Goal: Transaction & Acquisition: Purchase product/service

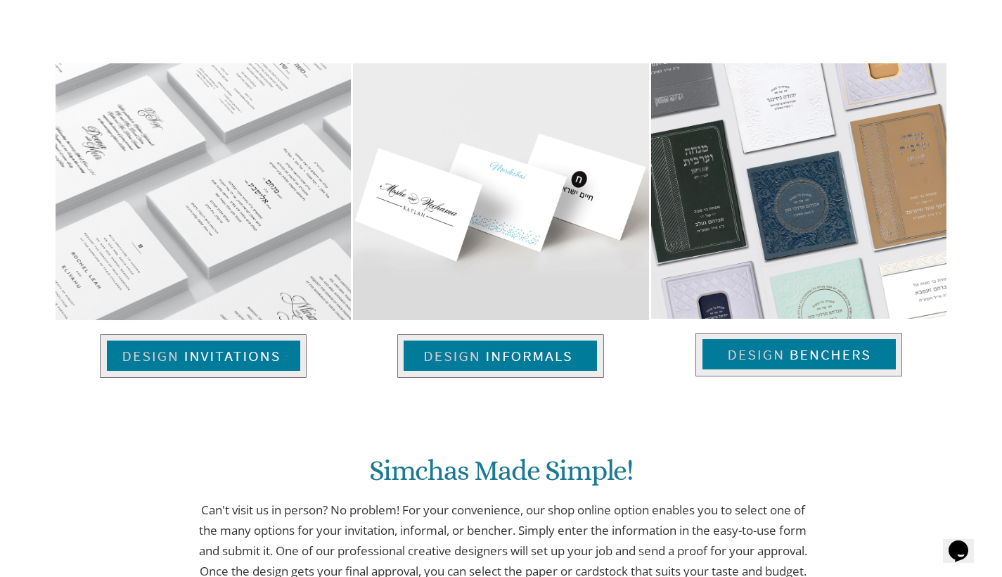
scroll to position [941, 0]
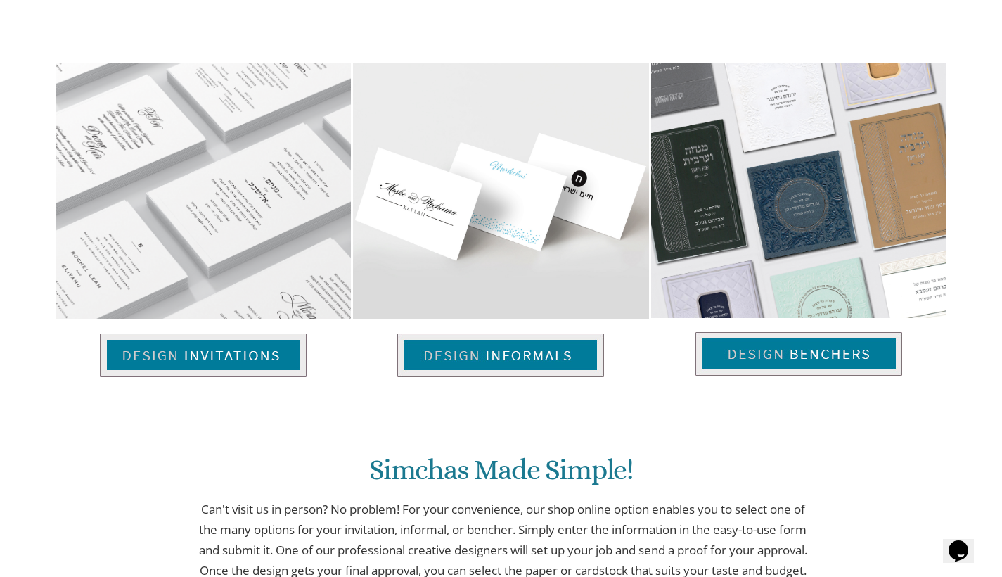
click at [837, 217] on img at bounding box center [798, 190] width 295 height 255
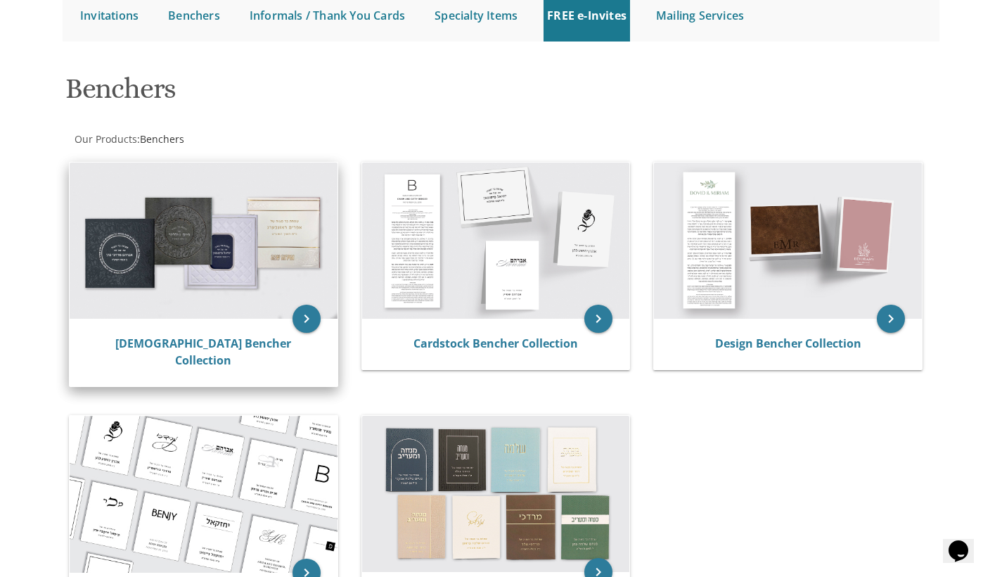
scroll to position [137, 0]
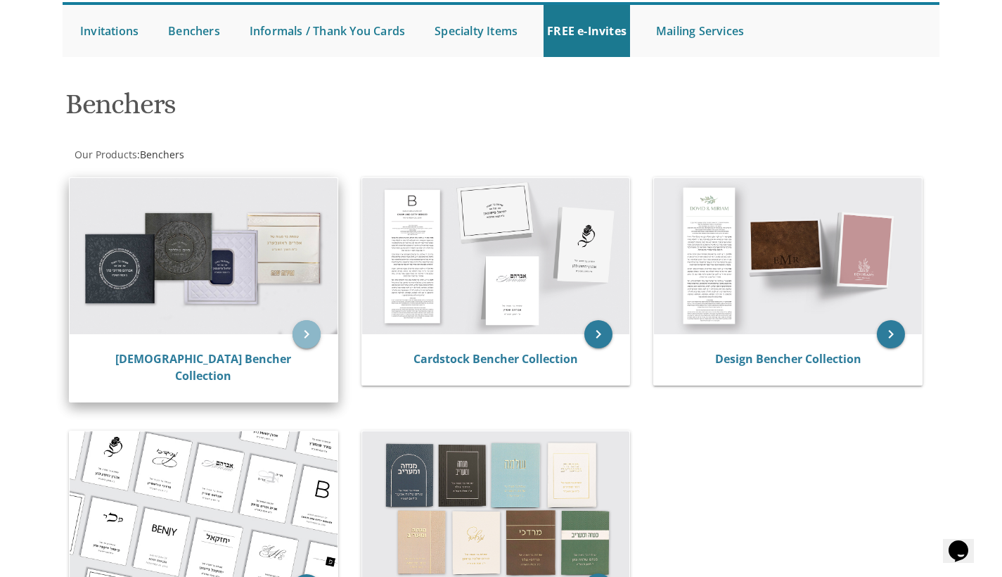
click at [317, 333] on icon "keyboard_arrow_right" at bounding box center [307, 334] width 28 height 28
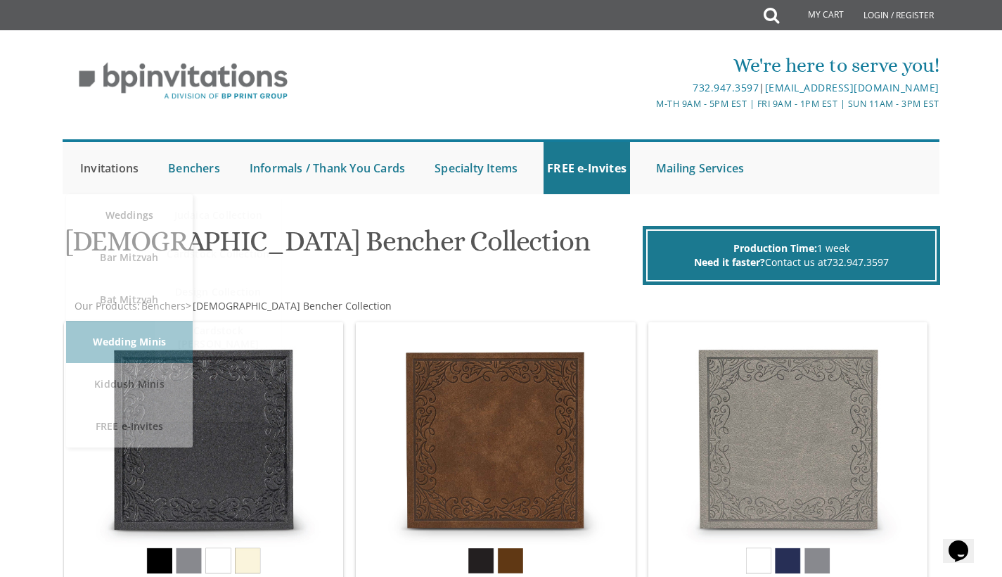
click at [117, 174] on link "Invitations" at bounding box center [109, 168] width 65 height 52
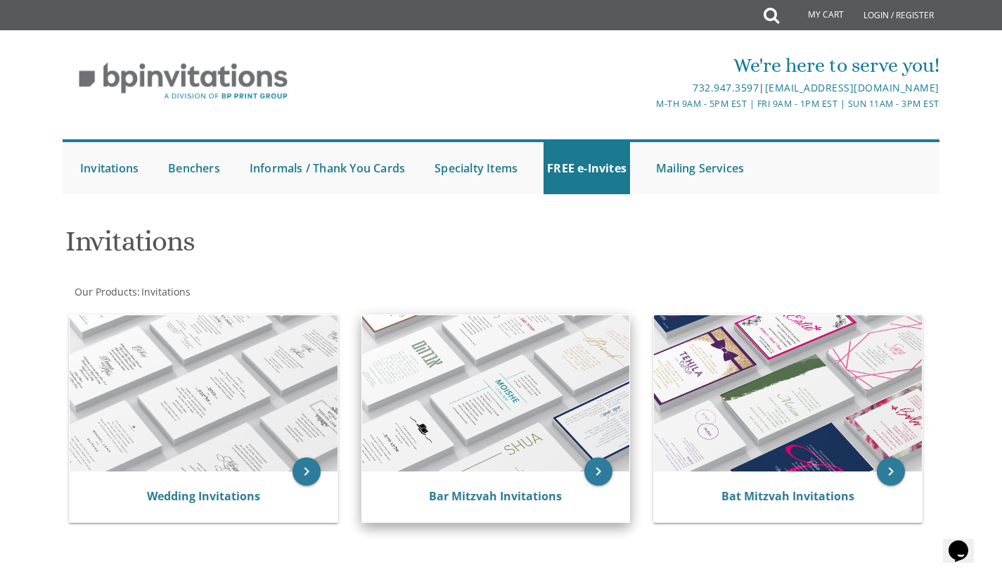
click at [513, 366] on img at bounding box center [496, 393] width 268 height 156
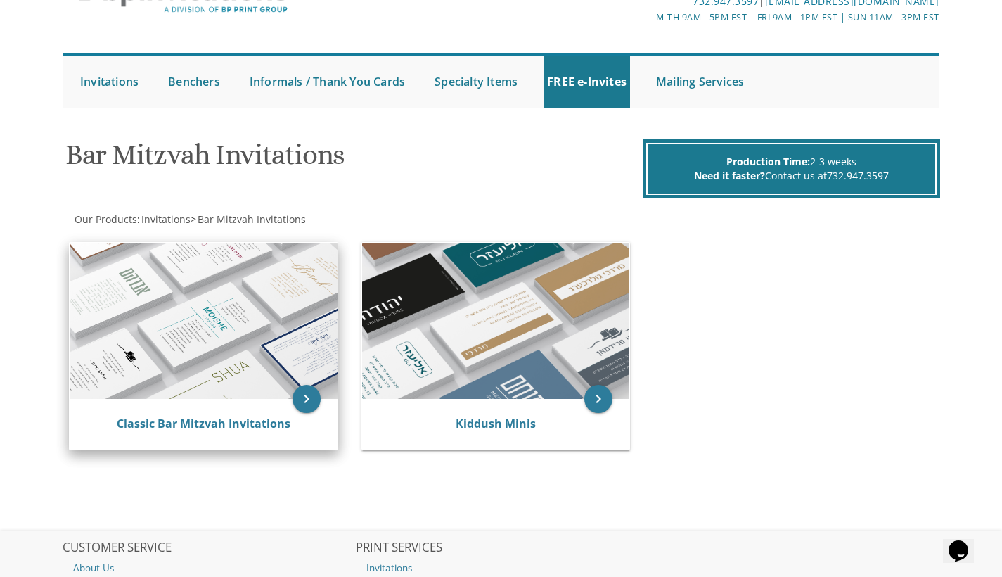
scroll to position [89, 0]
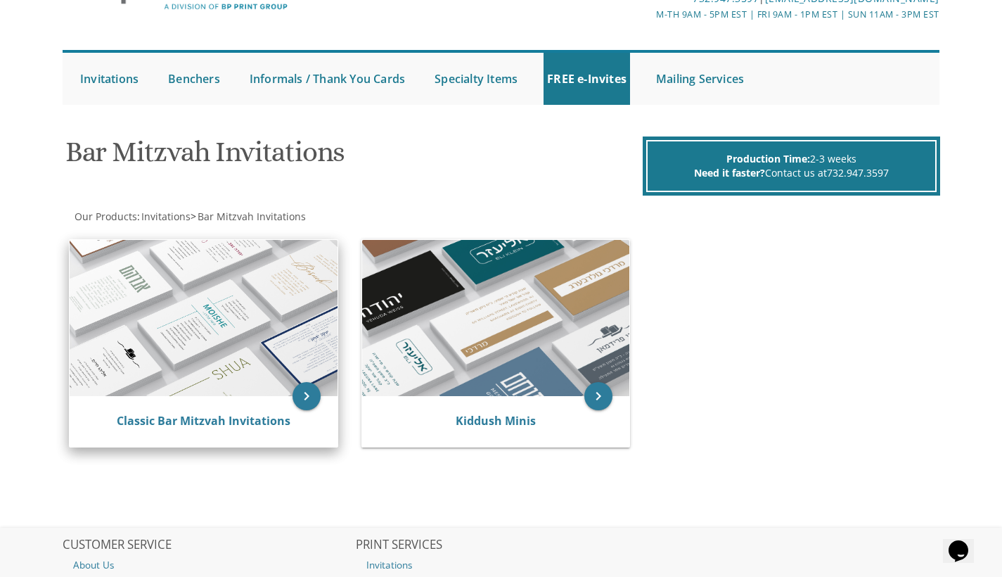
click at [201, 290] on img at bounding box center [204, 318] width 268 height 156
click at [185, 335] on img at bounding box center [204, 318] width 268 height 156
click at [312, 414] on div "Classic Bar Mitzvah Invitations" at bounding box center [203, 421] width 234 height 17
click at [309, 405] on icon "keyboard_arrow_right" at bounding box center [307, 396] width 28 height 28
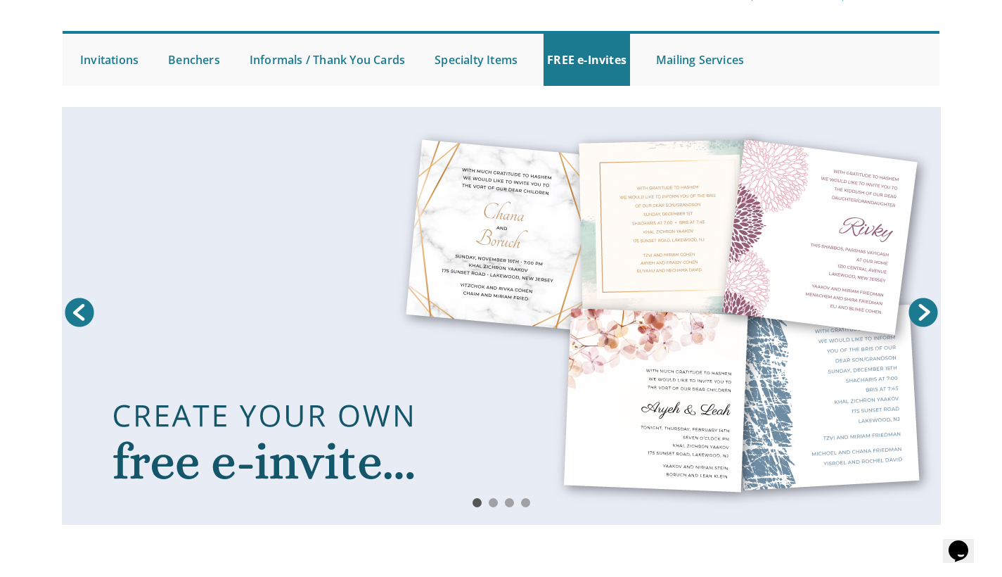
scroll to position [4, 0]
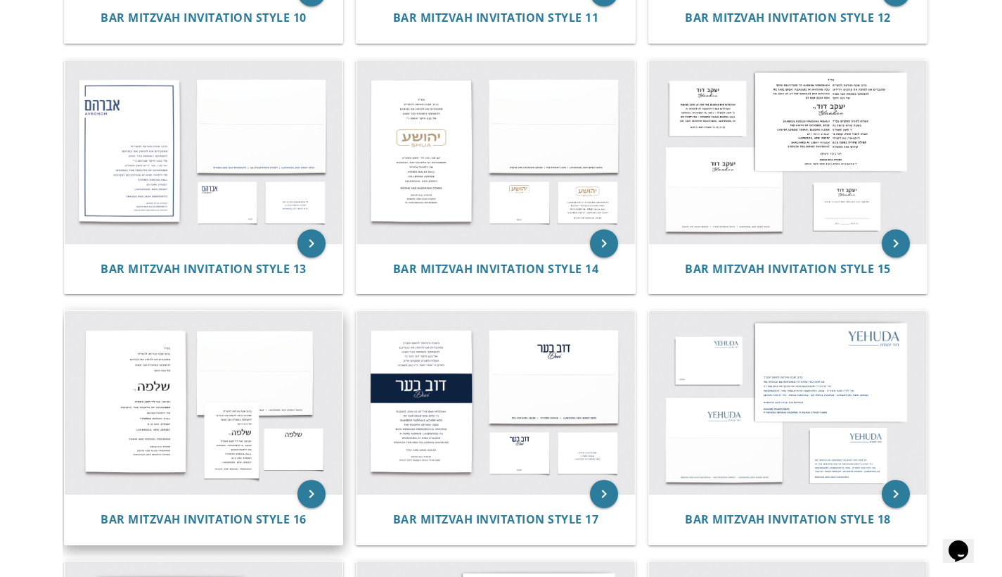
scroll to position [1230, 0]
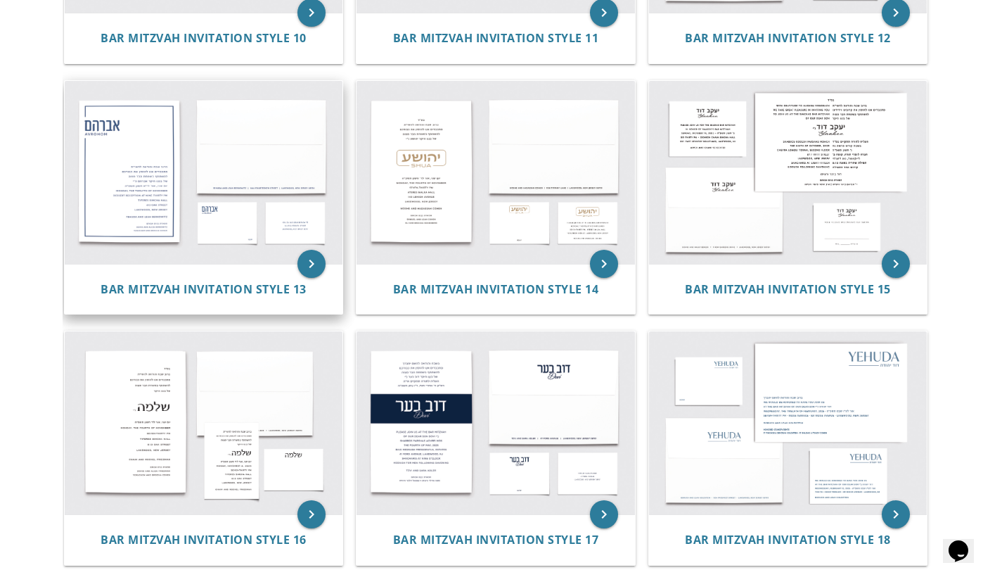
click at [286, 194] on img at bounding box center [204, 172] width 278 height 183
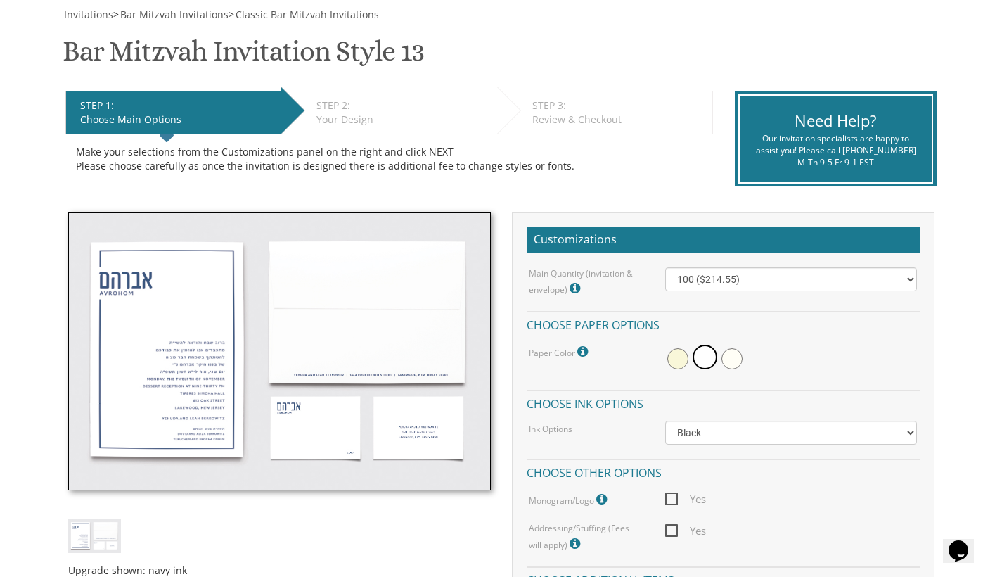
scroll to position [236, 0]
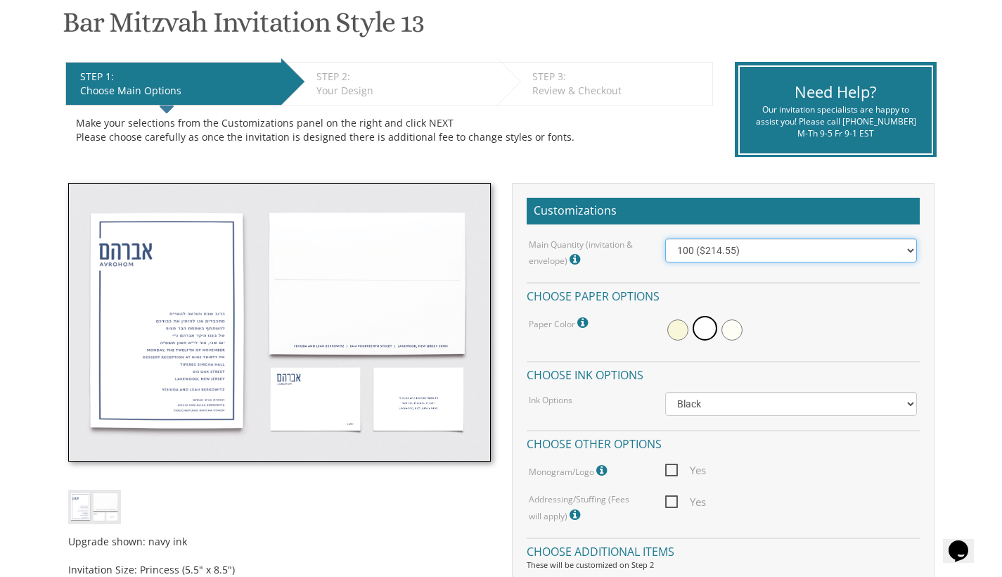
select select "300"
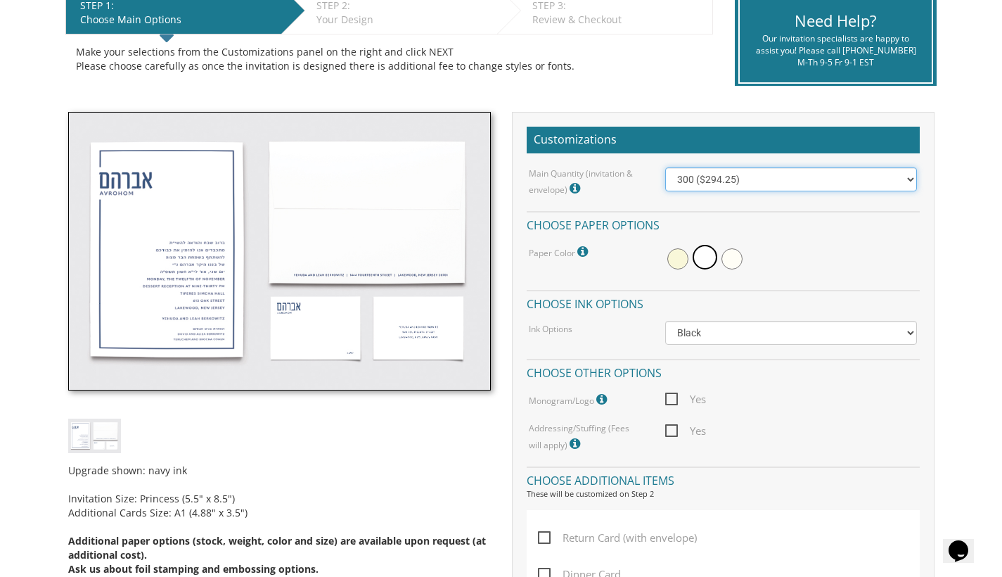
scroll to position [310, 0]
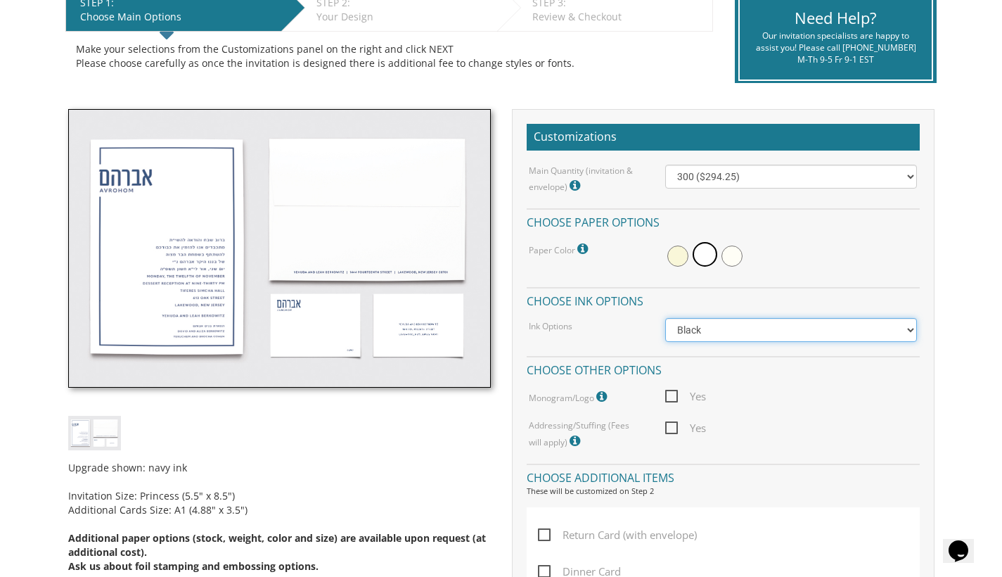
select select "Standard"
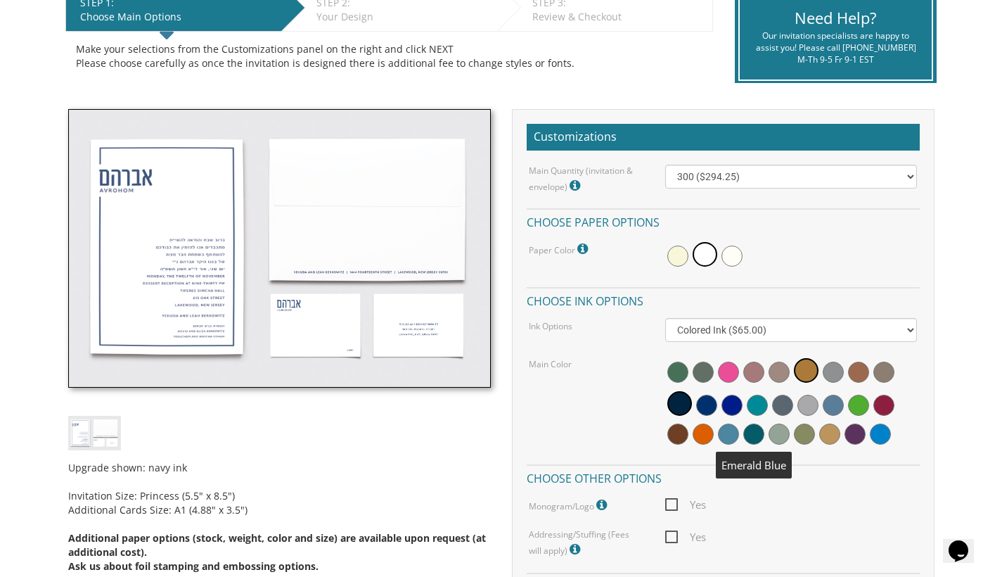
click at [755, 432] on span at bounding box center [753, 433] width 21 height 21
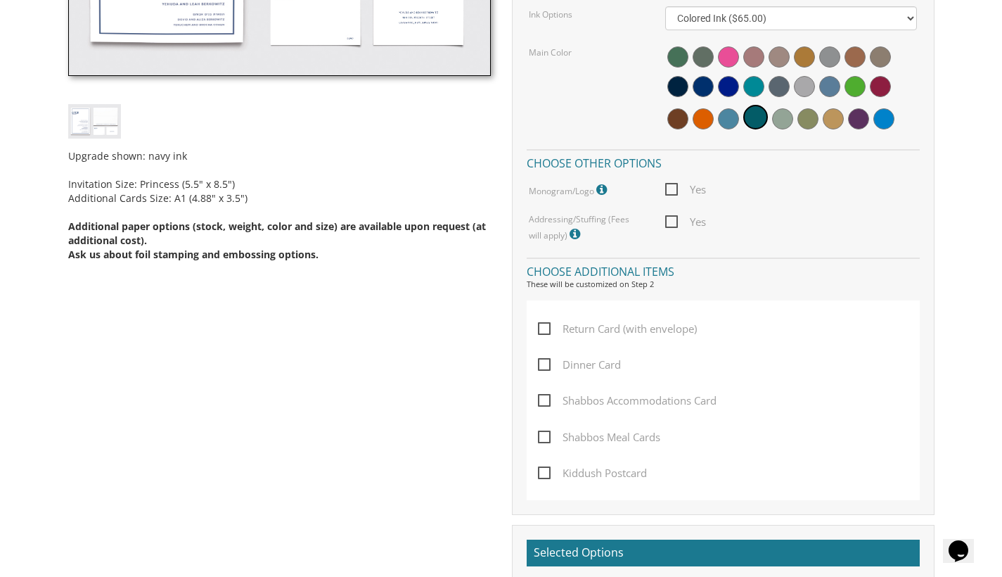
scroll to position [751, 0]
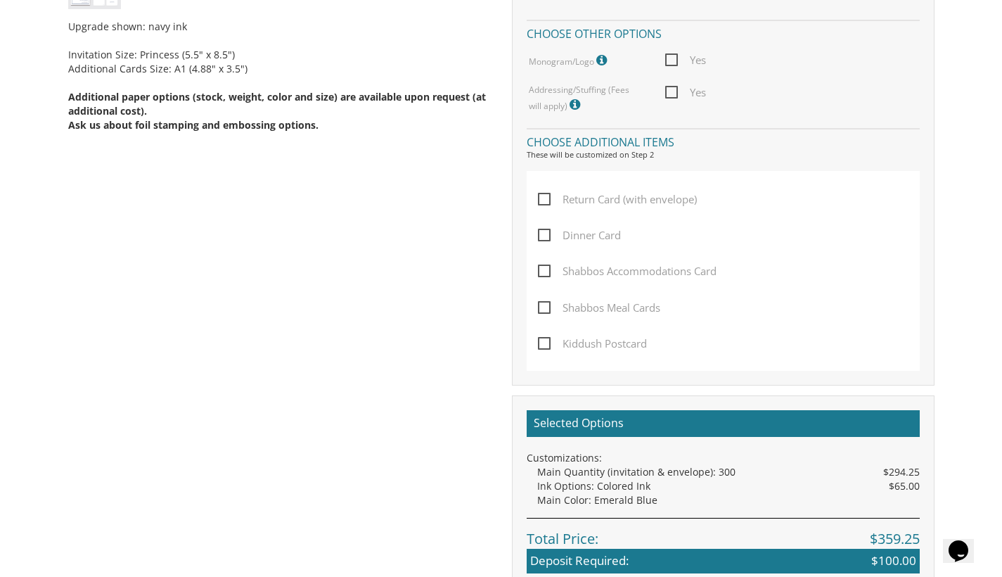
click at [546, 228] on span "Dinner Card" at bounding box center [579, 235] width 83 height 18
click at [546, 229] on input "Dinner Card" at bounding box center [542, 233] width 9 height 9
checkbox input "true"
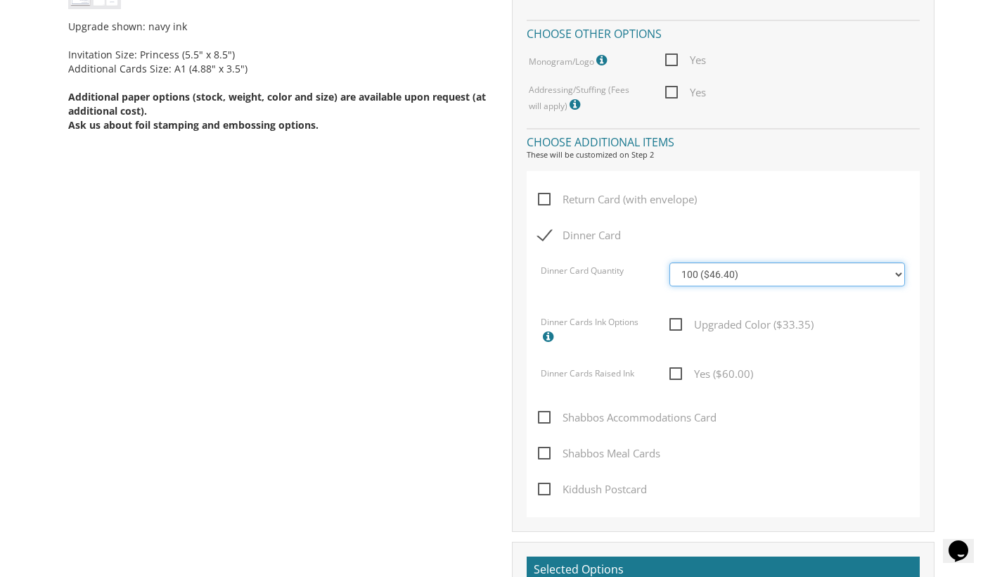
select select "300"
click at [673, 316] on span "Upgraded Color ($42.55)" at bounding box center [741, 325] width 144 height 18
click at [673, 319] on input "Upgraded Color ($42.55)" at bounding box center [673, 323] width 9 height 9
checkbox input "true"
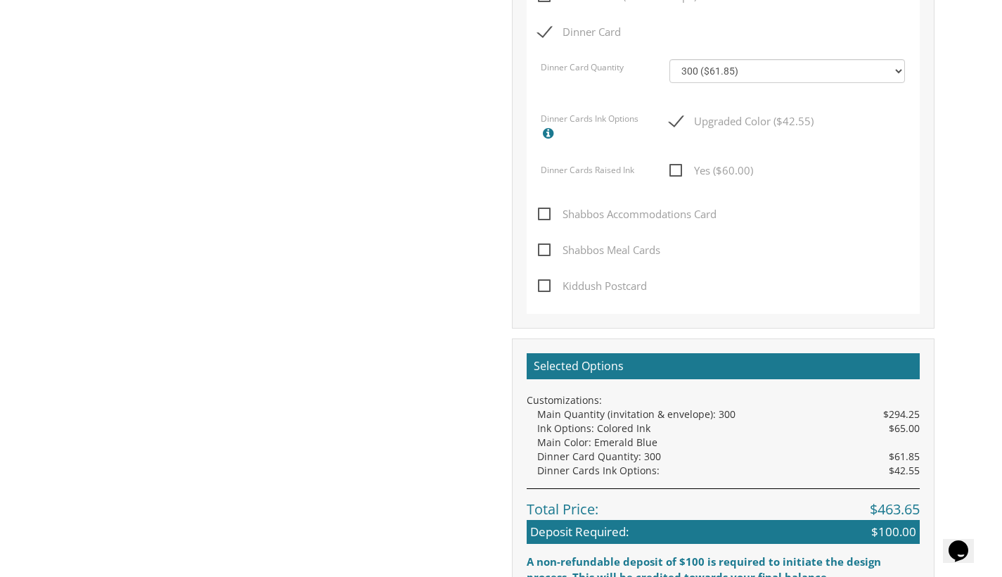
scroll to position [951, 0]
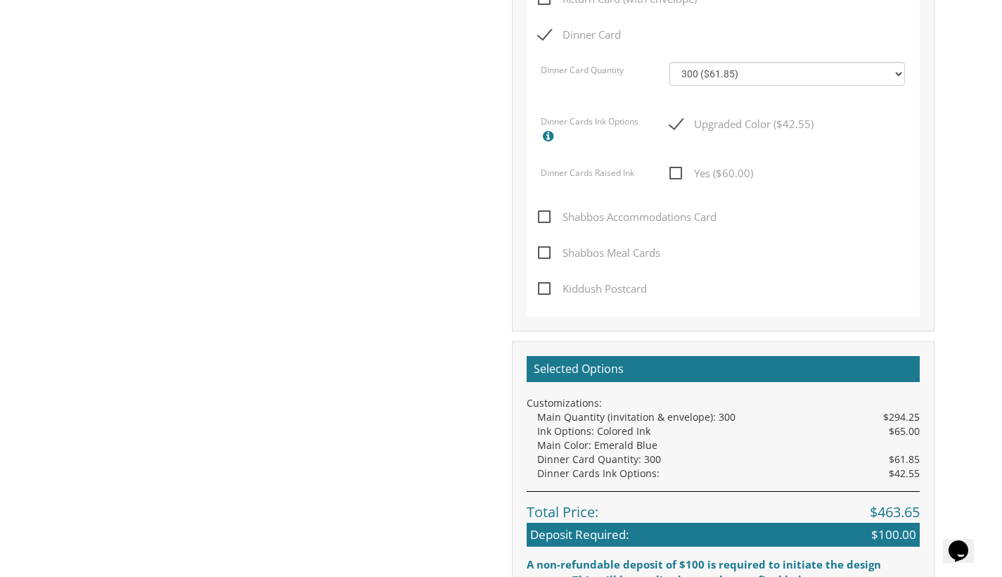
click at [543, 245] on span "Shabbos Meal Cards" at bounding box center [599, 253] width 122 height 18
click at [543, 247] on input "Shabbos Meal Cards" at bounding box center [542, 251] width 9 height 9
checkbox input "true"
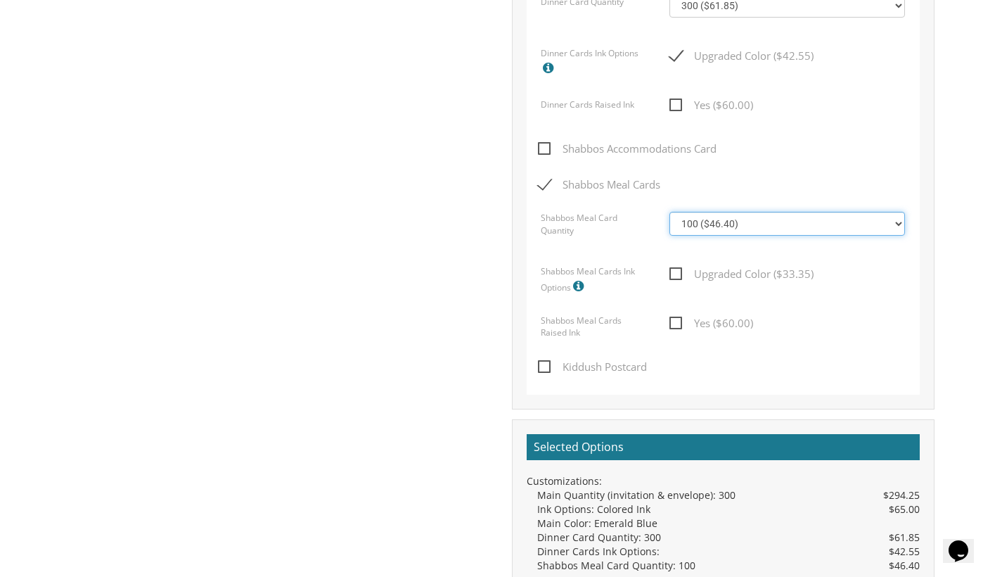
scroll to position [998, 0]
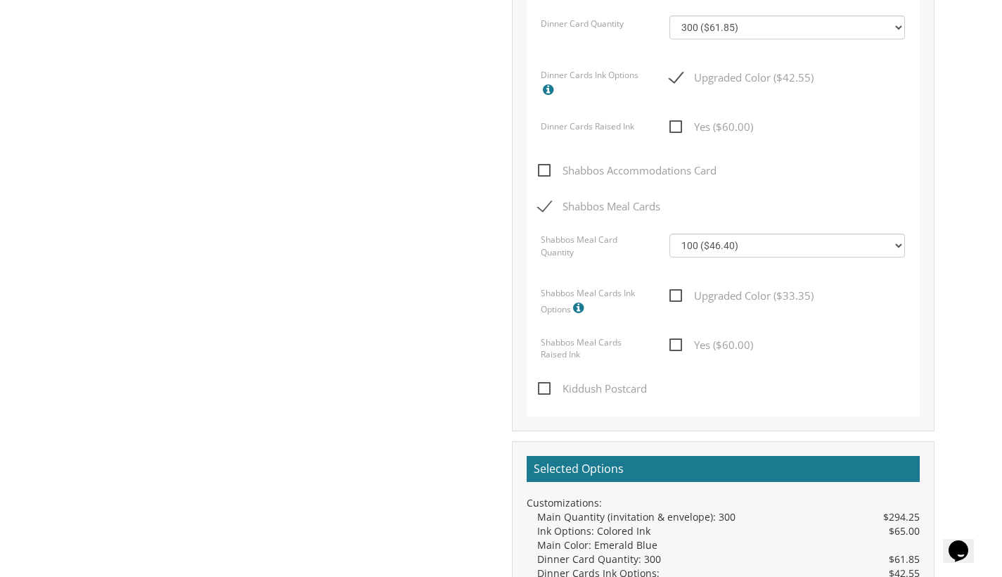
click at [672, 288] on span "Upgraded Color ($33.35)" at bounding box center [741, 296] width 144 height 18
click at [672, 290] on input "Upgraded Color ($33.35)" at bounding box center [673, 294] width 9 height 9
checkbox input "true"
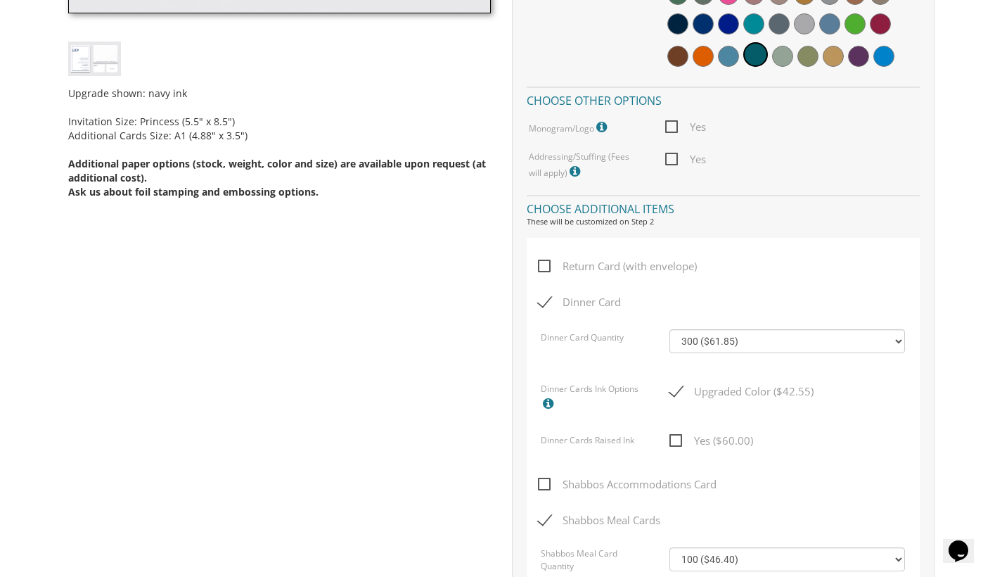
scroll to position [681, 0]
